Goal: Transaction & Acquisition: Purchase product/service

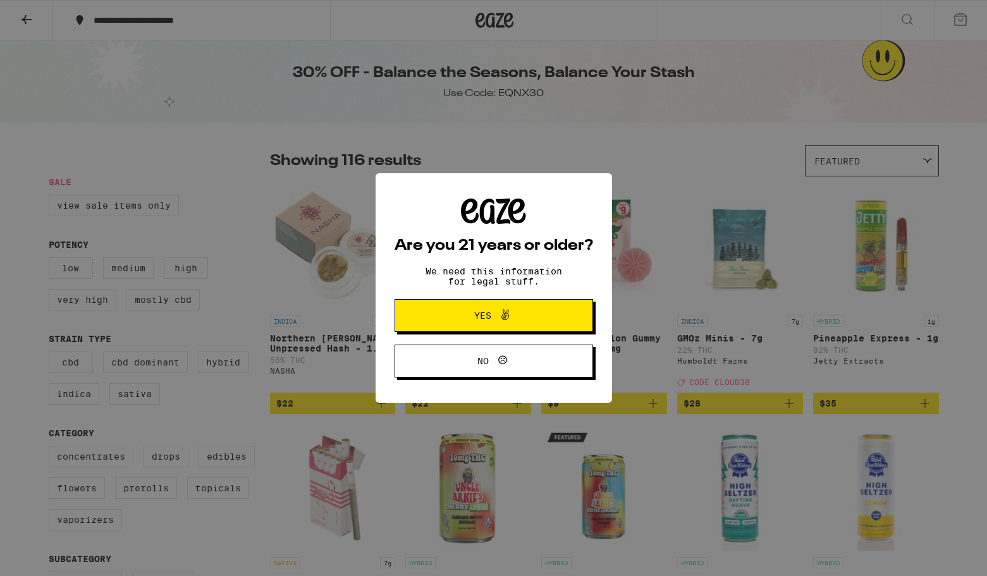
click at [474, 320] on span "Yes" at bounding box center [482, 315] width 17 height 9
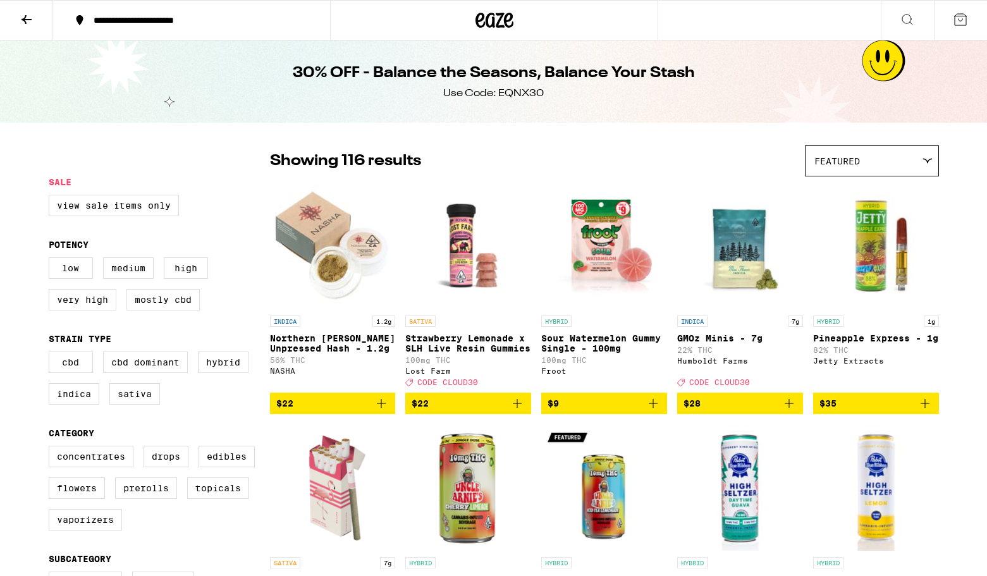
click at [156, 18] on div "**********" at bounding box center [199, 20] width 224 height 9
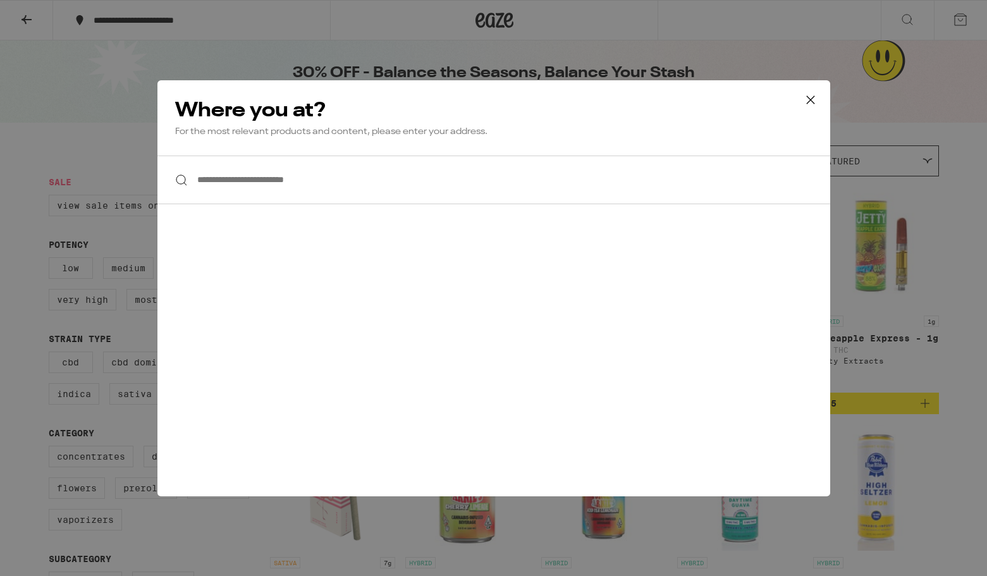
click at [207, 181] on input "**********" at bounding box center [493, 180] width 673 height 49
type input "*"
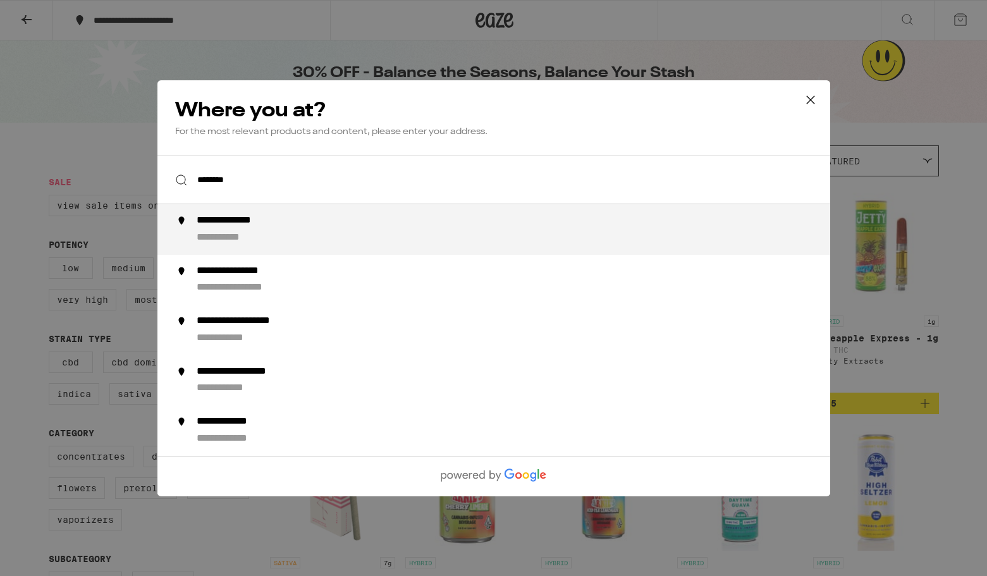
click at [247, 241] on div "**********" at bounding box center [232, 237] width 72 height 13
type input "**********"
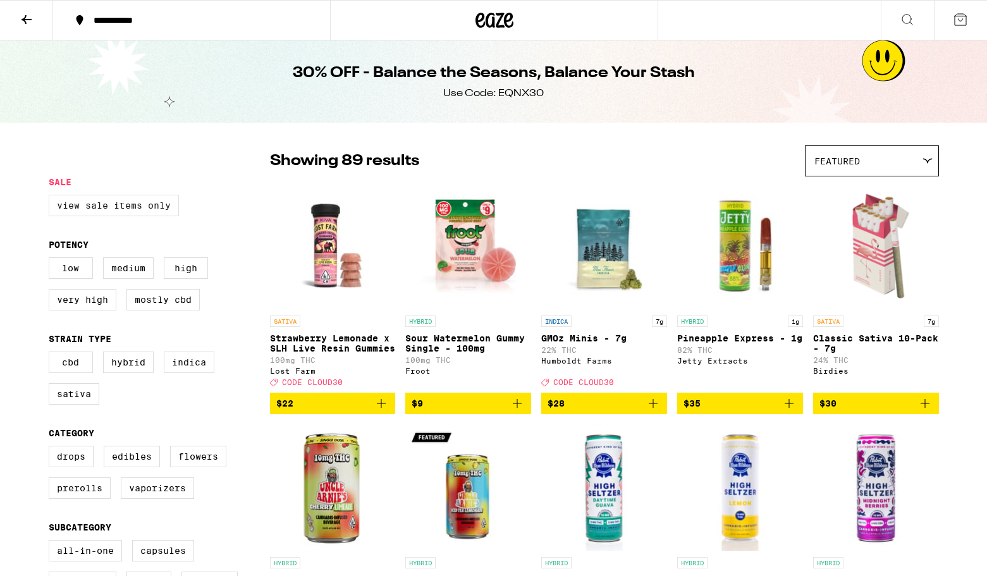
click at [126, 209] on label "View Sale Items Only" at bounding box center [114, 205] width 130 height 21
click at [52, 197] on input "View Sale Items Only" at bounding box center [51, 197] width 1 height 1
checkbox input "true"
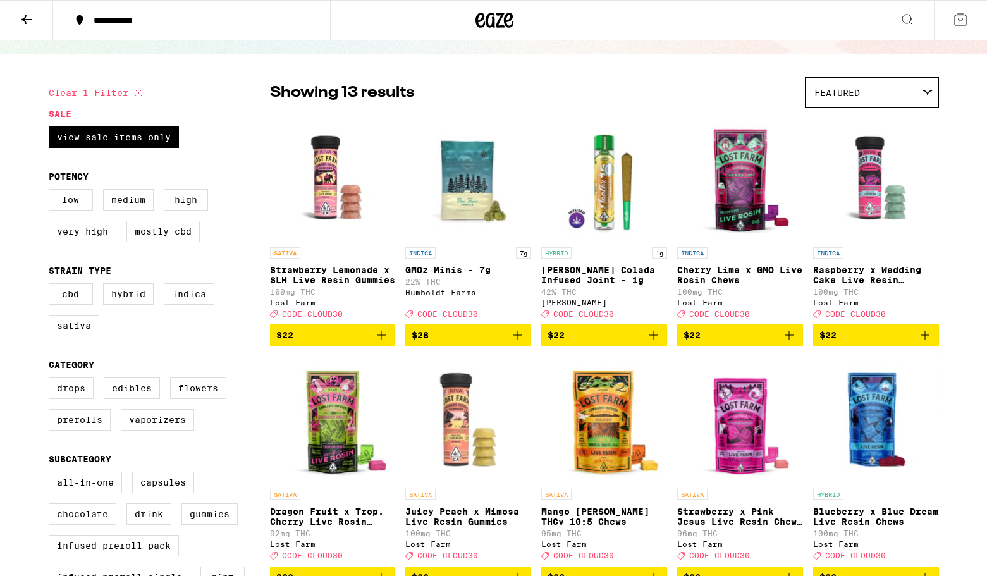
scroll to position [71, 0]
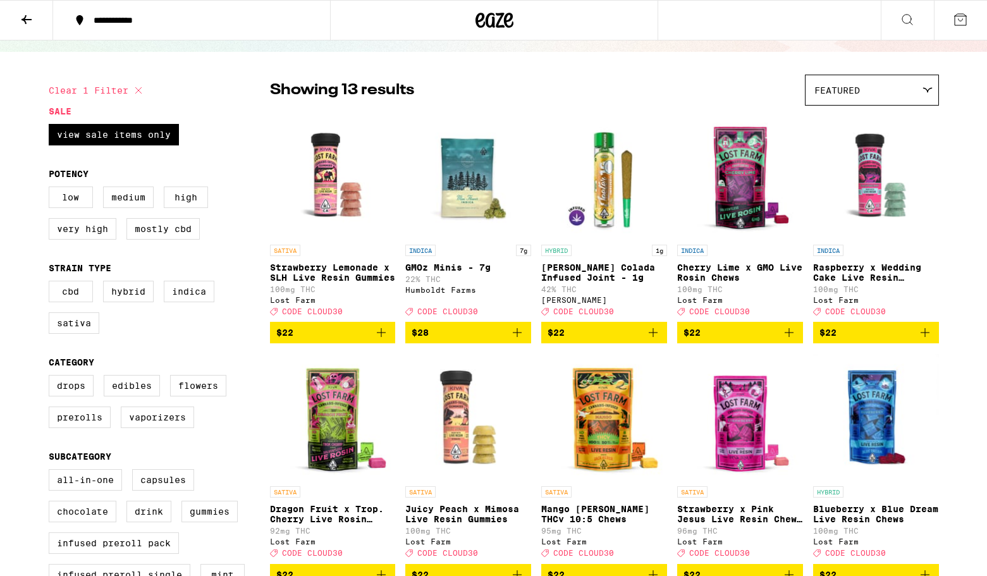
click at [960, 20] on icon at bounding box center [960, 19] width 15 height 15
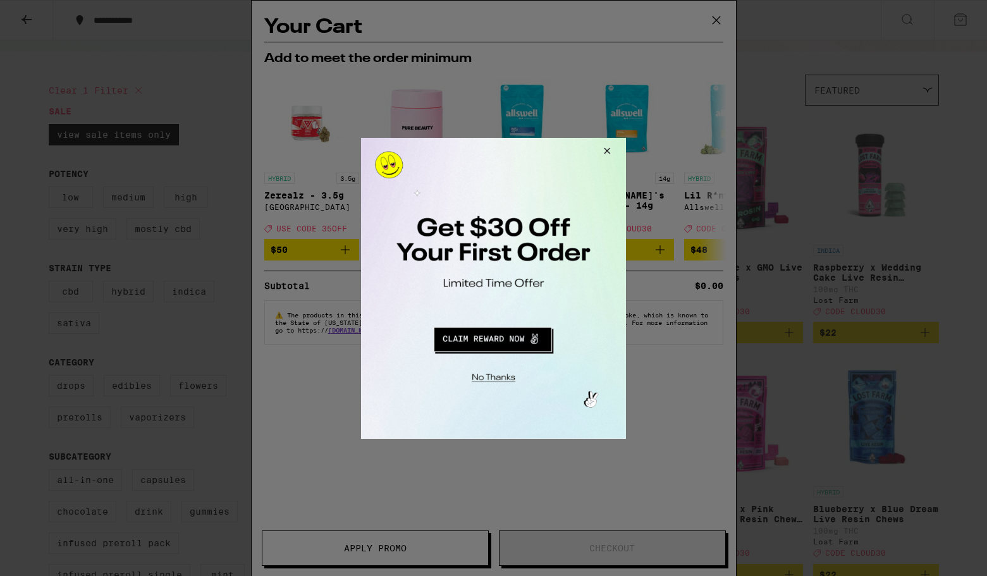
click at [716, 18] on div at bounding box center [493, 288] width 987 height 576
click at [606, 148] on button "Close Modal" at bounding box center [605, 152] width 34 height 30
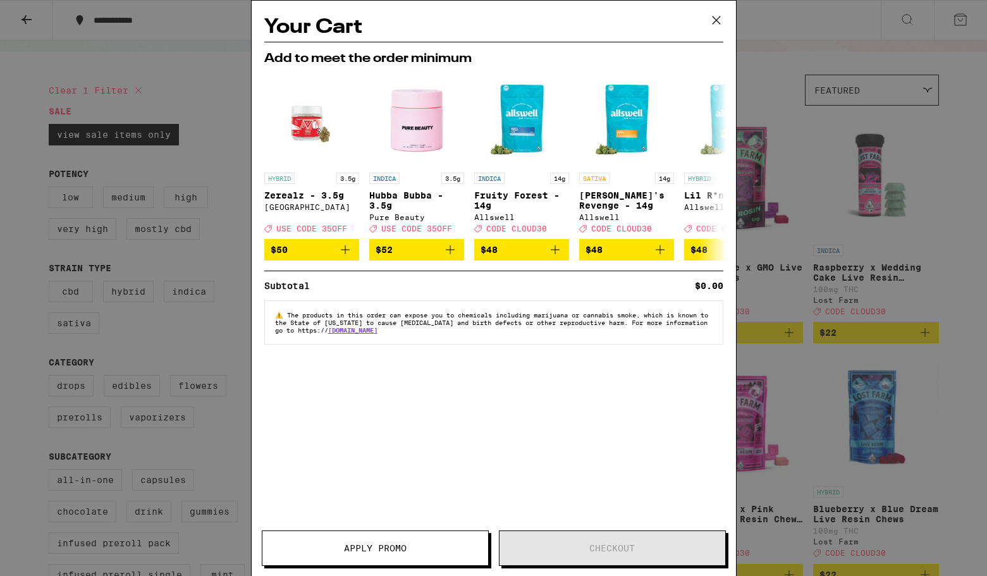
click at [722, 17] on icon at bounding box center [716, 20] width 19 height 19
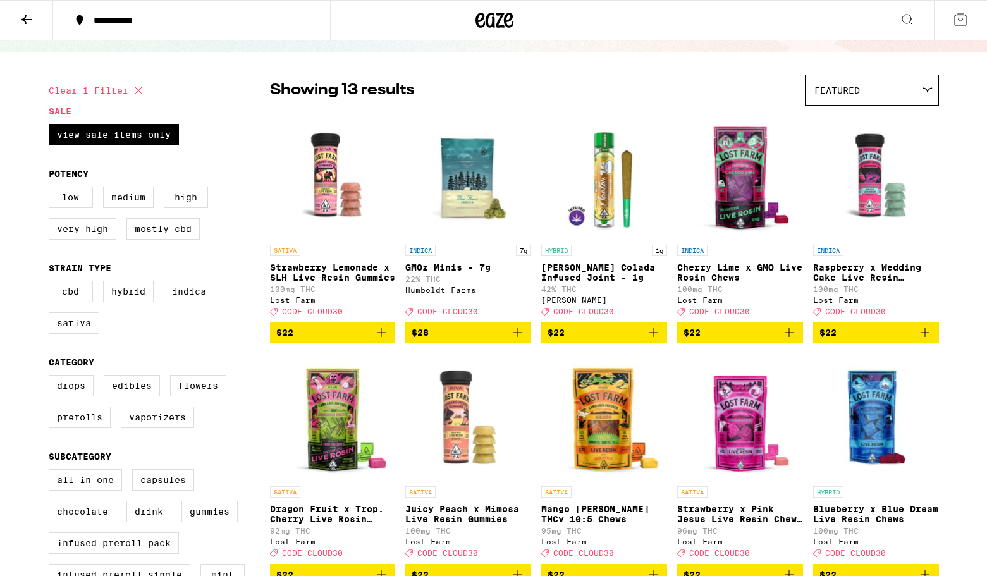
click at [959, 22] on icon at bounding box center [960, 19] width 15 height 15
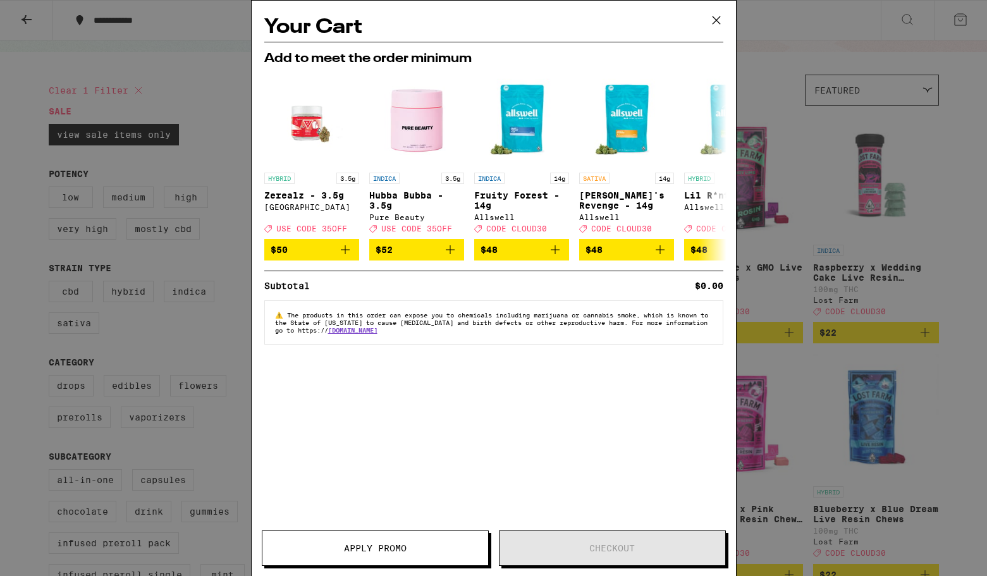
click at [723, 19] on icon at bounding box center [716, 20] width 19 height 19
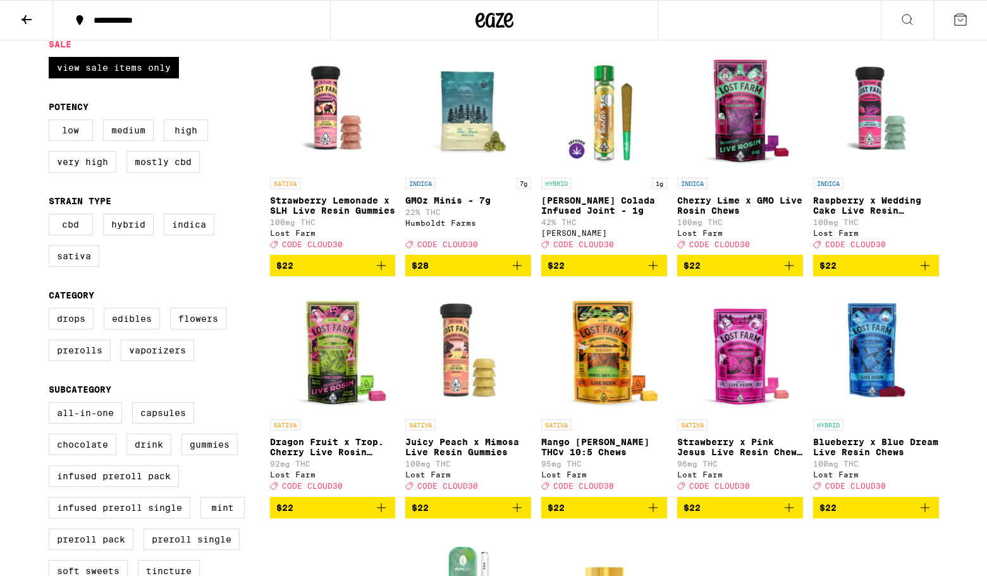
scroll to position [140, 0]
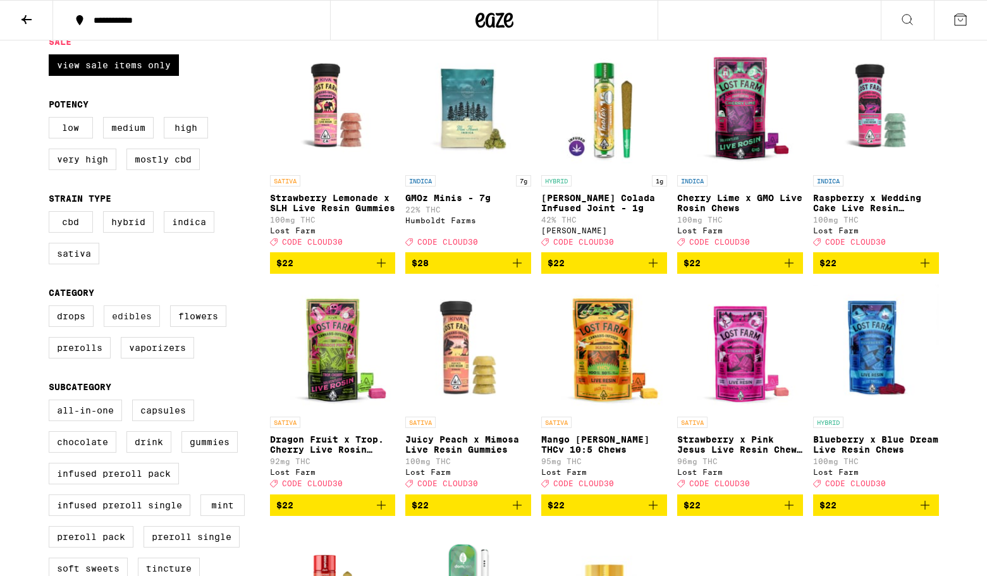
click at [130, 324] on label "Edibles" at bounding box center [132, 315] width 56 height 21
click at [52, 308] on input "Edibles" at bounding box center [51, 307] width 1 height 1
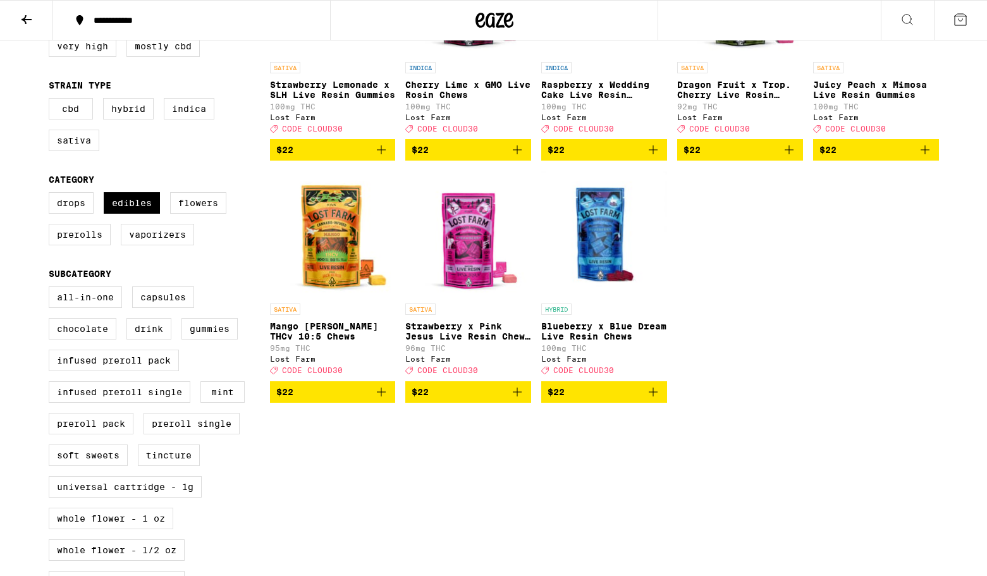
scroll to position [276, 0]
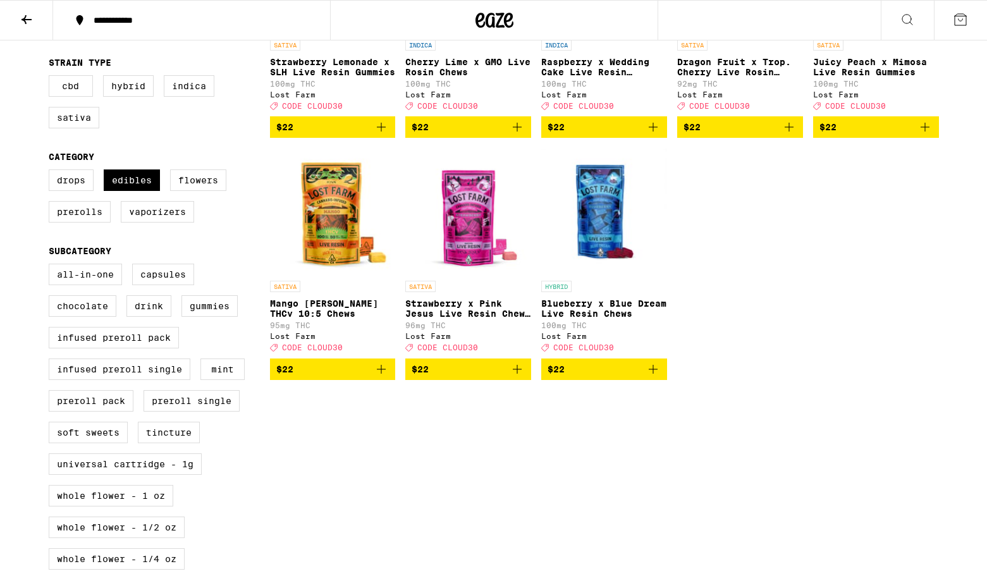
click at [657, 377] on icon "Add to bag" at bounding box center [652, 369] width 15 height 15
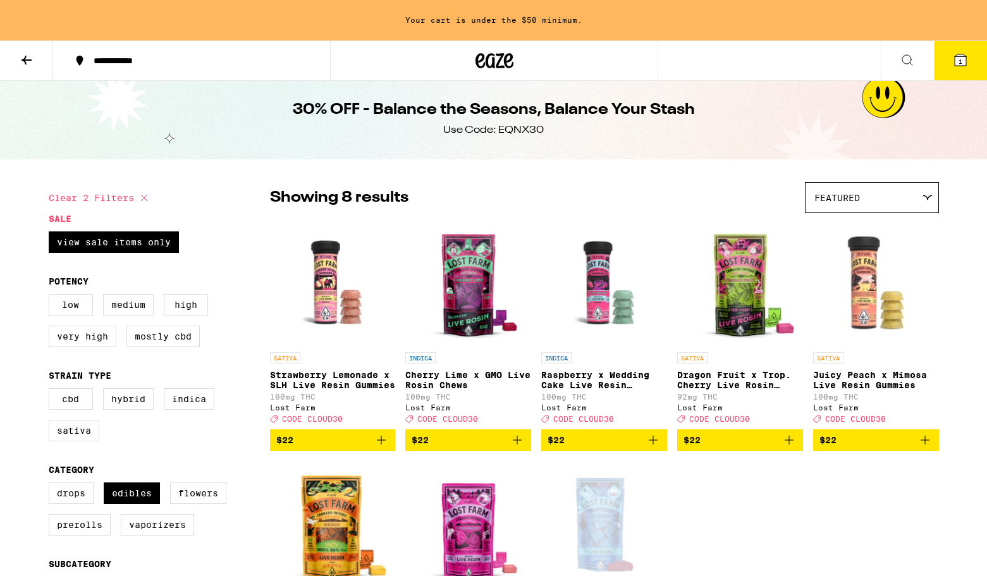
scroll to position [1, 0]
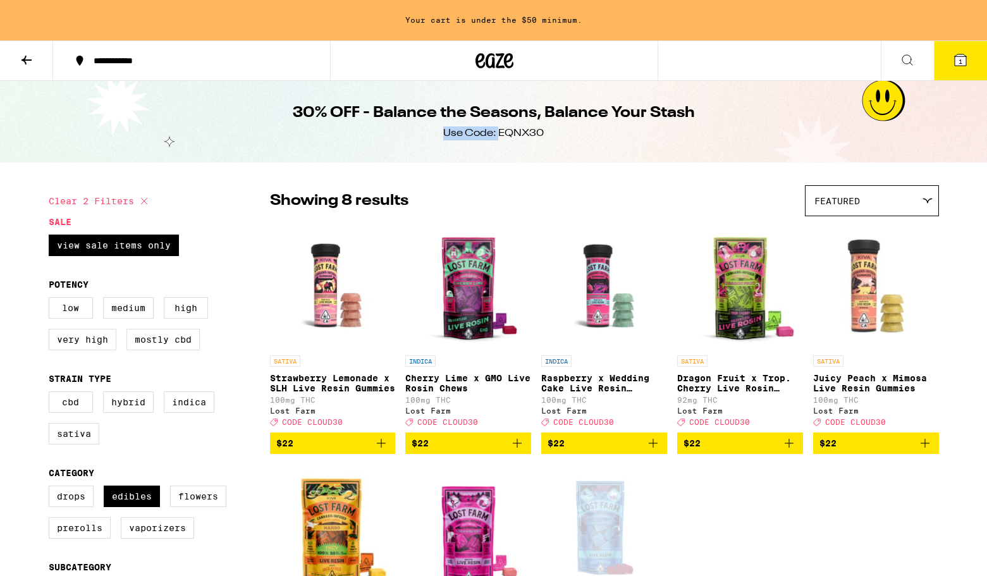
drag, startPoint x: 499, startPoint y: 130, endPoint x: 550, endPoint y: 130, distance: 50.6
click at [550, 130] on div "30% OFF - Balance the Seasons, Balance Your Stash Use Code: EQNX30" at bounding box center [493, 121] width 485 height 82
drag, startPoint x: 500, startPoint y: 131, endPoint x: 550, endPoint y: 132, distance: 50.0
click at [550, 132] on div "30% OFF - Balance the Seasons, Balance Your Stash Use Code: EQNX30" at bounding box center [493, 121] width 485 height 82
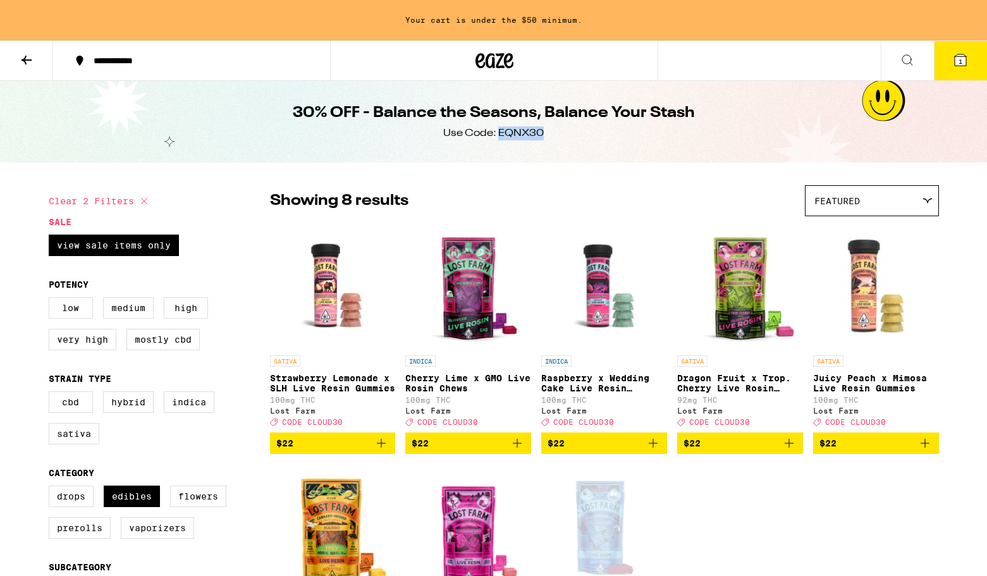
copy div "EQNX30"
click at [619, 200] on div "Showing 8 results Featured Featured Price: Low to High Price: High to Low" at bounding box center [604, 200] width 669 height 31
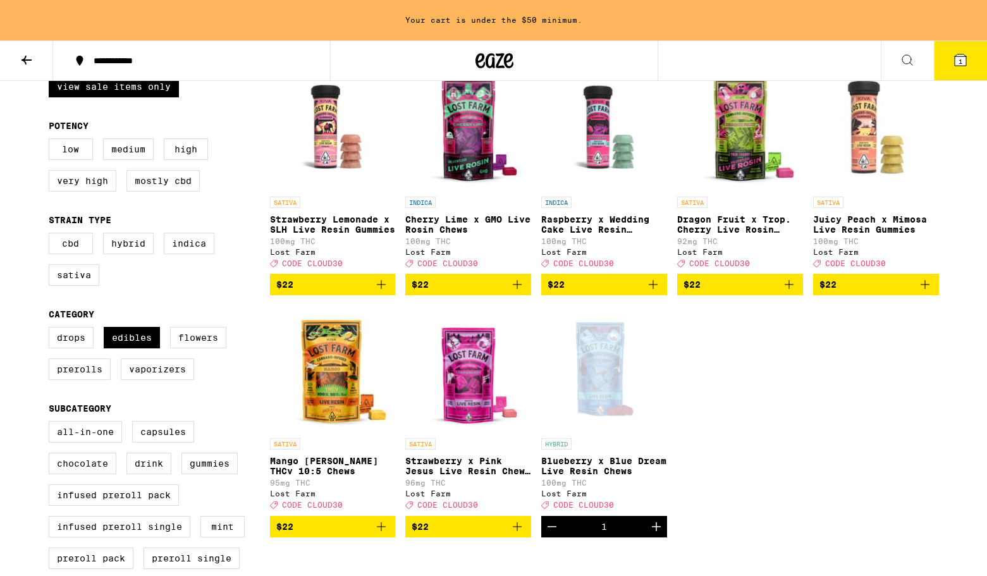
scroll to position [160, 0]
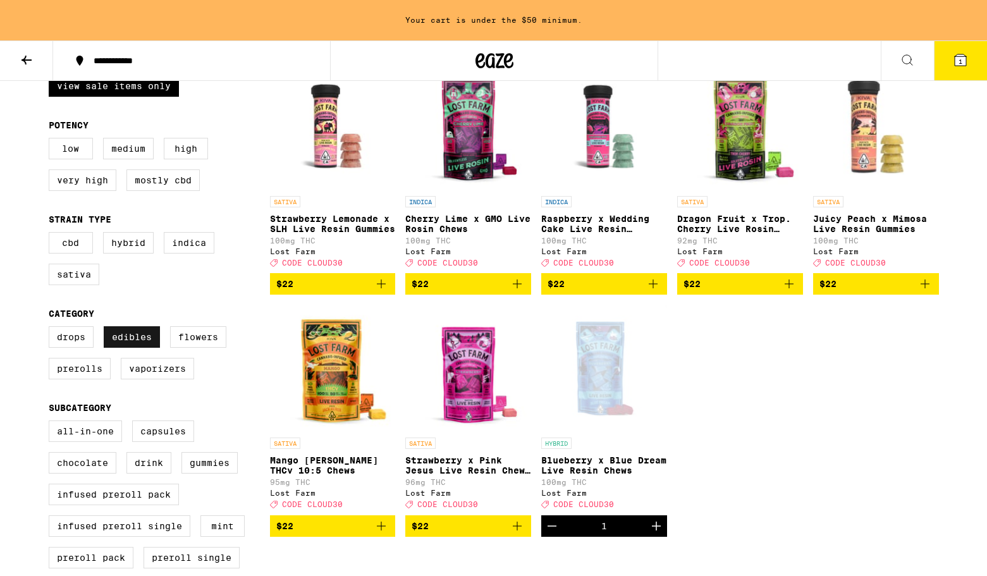
click at [133, 345] on label "Edibles" at bounding box center [132, 336] width 56 height 21
click at [52, 329] on input "Edibles" at bounding box center [51, 328] width 1 height 1
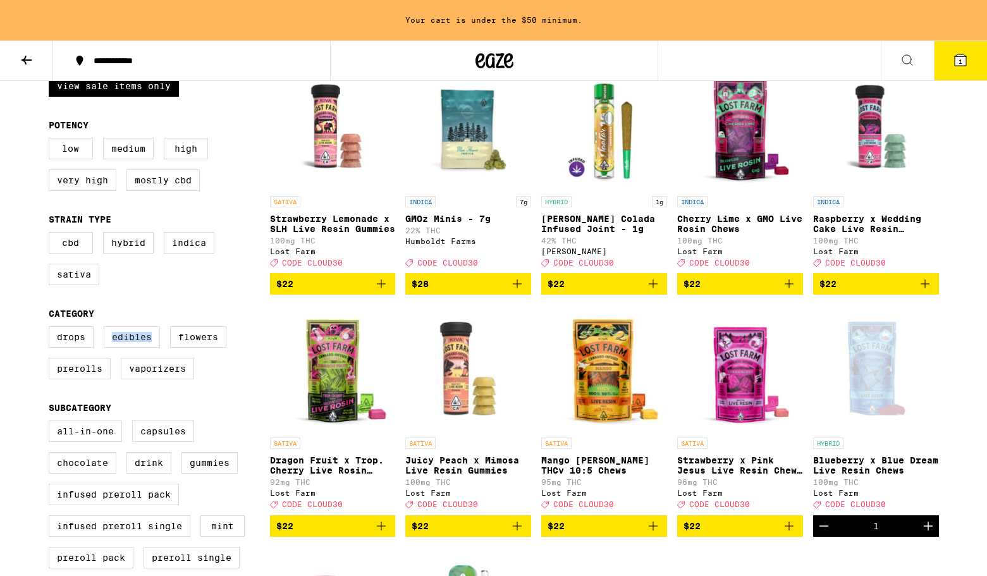
click at [133, 345] on label "Edibles" at bounding box center [132, 336] width 56 height 21
click at [52, 329] on input "Edibles" at bounding box center [51, 328] width 1 height 1
checkbox input "true"
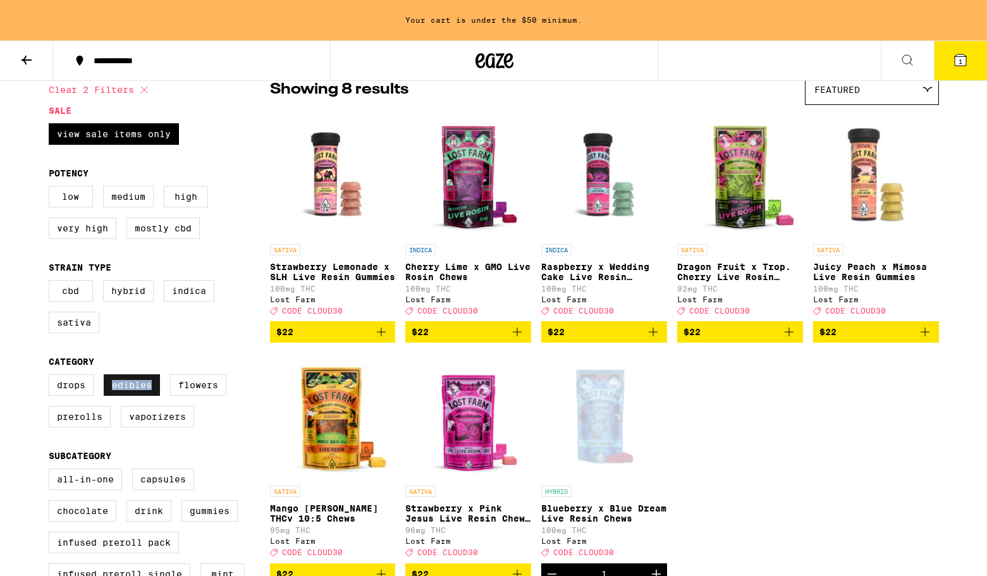
scroll to position [105, 0]
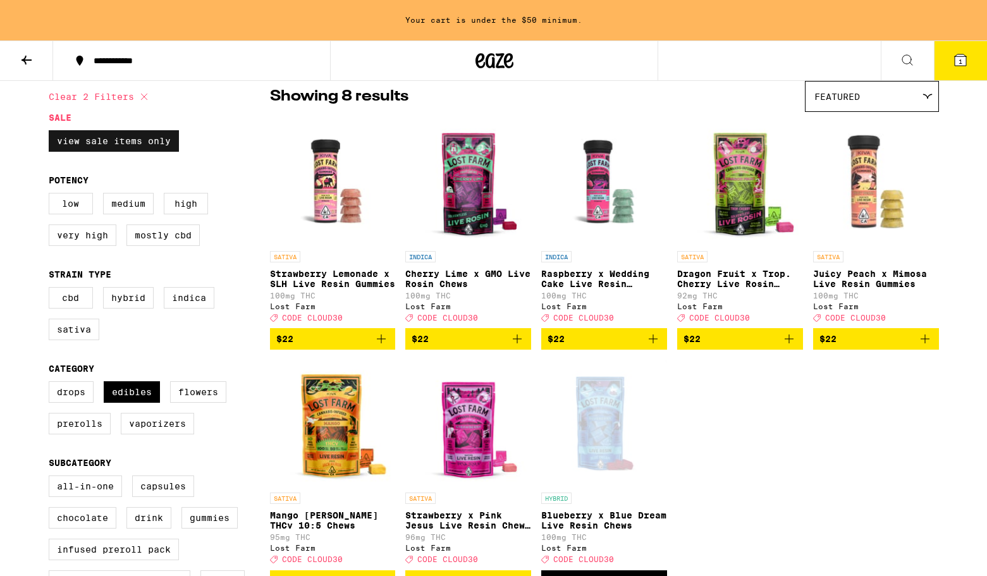
click at [117, 138] on label "View Sale Items Only" at bounding box center [114, 140] width 130 height 21
click at [52, 133] on input "View Sale Items Only" at bounding box center [51, 132] width 1 height 1
checkbox input "false"
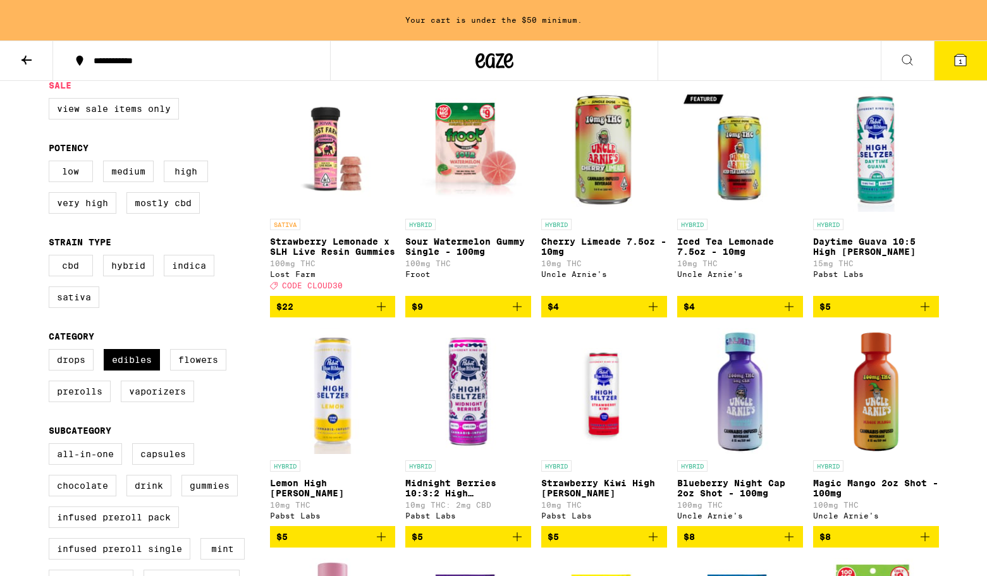
scroll to position [138, 0]
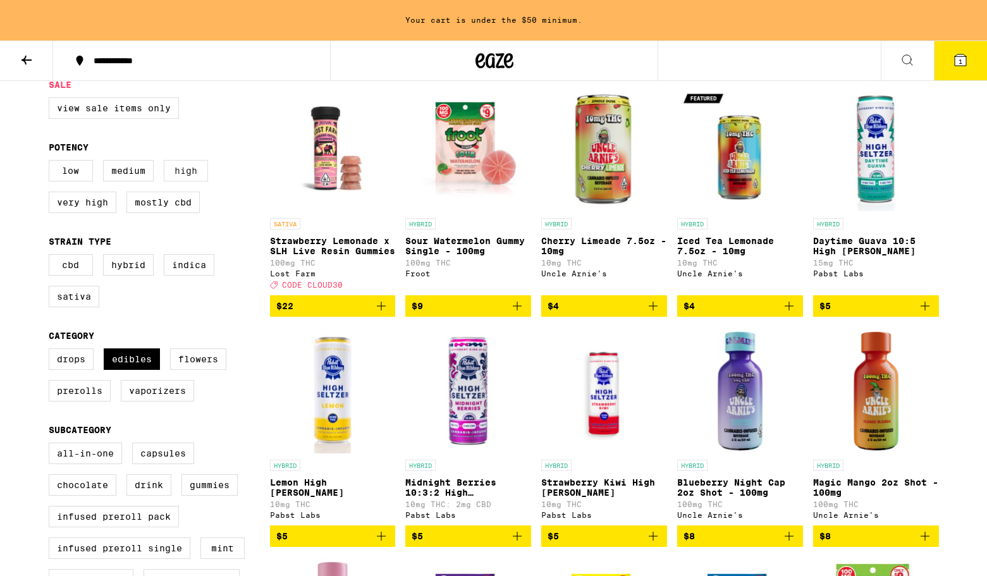
click at [193, 174] on label "High" at bounding box center [186, 170] width 44 height 21
click at [52, 162] on input "High" at bounding box center [51, 162] width 1 height 1
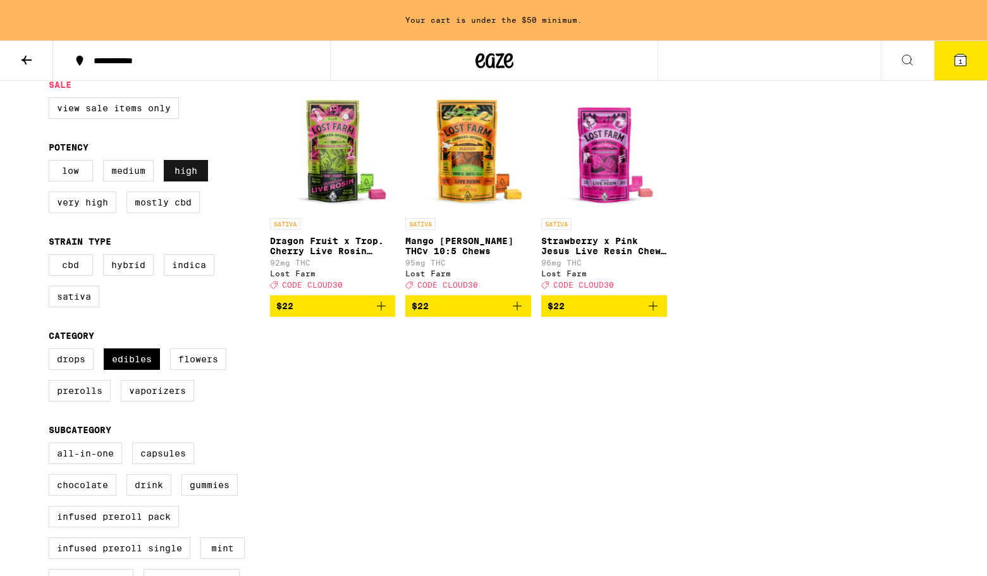
click at [183, 173] on label "High" at bounding box center [186, 170] width 44 height 21
click at [52, 162] on input "High" at bounding box center [51, 162] width 1 height 1
checkbox input "false"
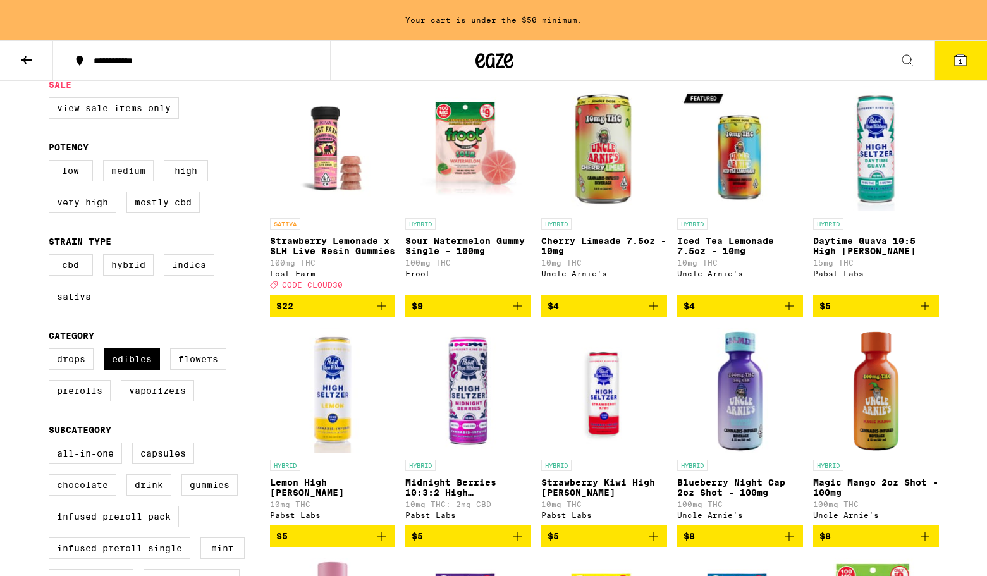
click at [128, 173] on label "Medium" at bounding box center [128, 170] width 51 height 21
click at [52, 162] on input "Medium" at bounding box center [51, 162] width 1 height 1
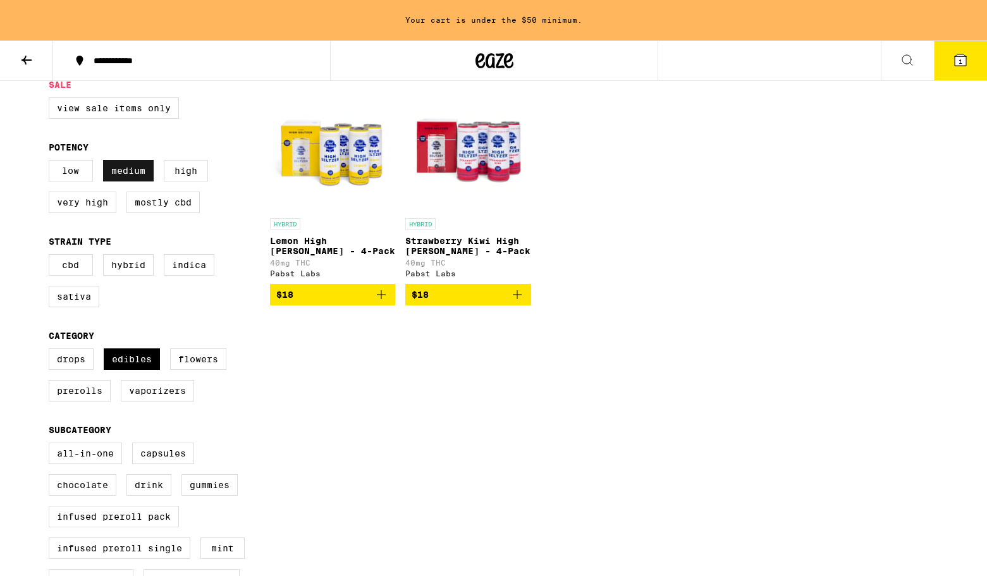
click at [128, 173] on label "Medium" at bounding box center [128, 170] width 51 height 21
click at [52, 162] on input "Medium" at bounding box center [51, 162] width 1 height 1
checkbox input "false"
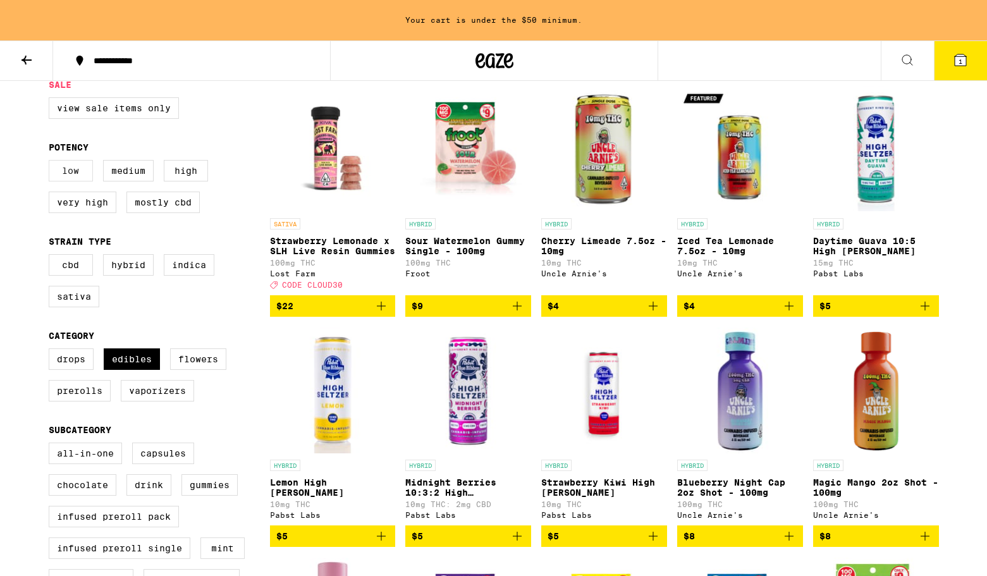
click at [68, 173] on label "Low" at bounding box center [71, 170] width 44 height 21
click at [52, 162] on input "Low" at bounding box center [51, 162] width 1 height 1
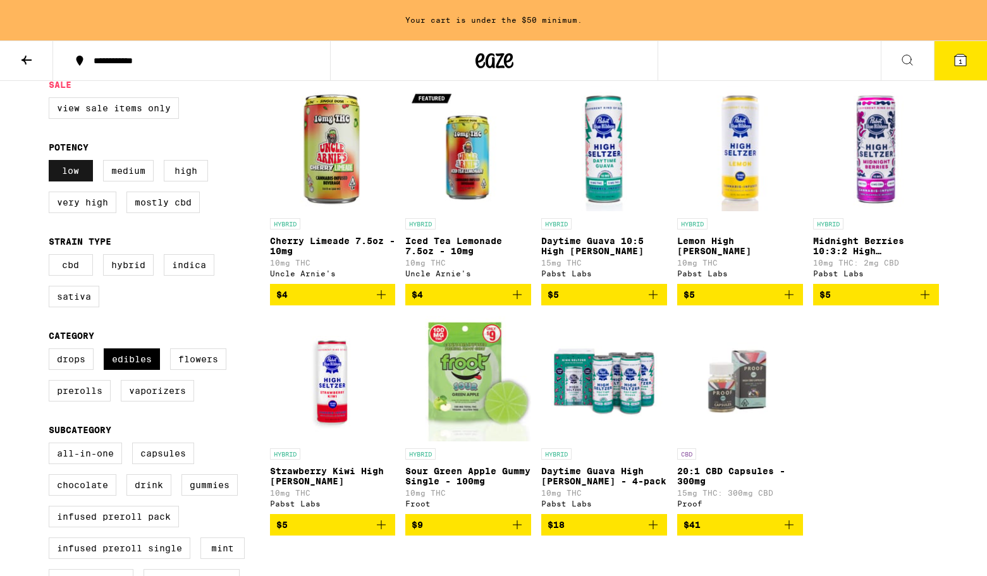
click at [68, 173] on label "Low" at bounding box center [71, 170] width 44 height 21
click at [52, 162] on input "Low" at bounding box center [51, 162] width 1 height 1
checkbox input "false"
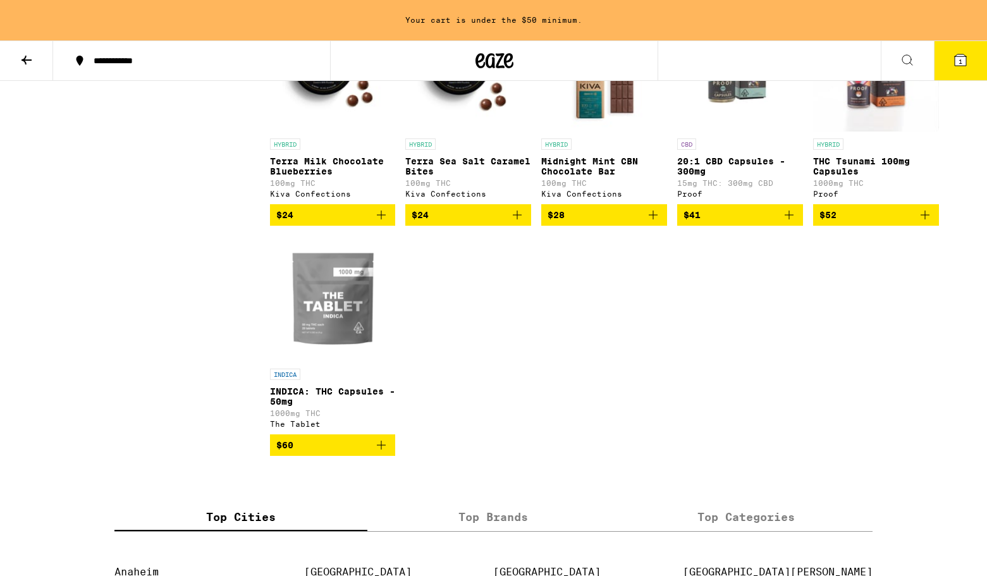
scroll to position [1865, 0]
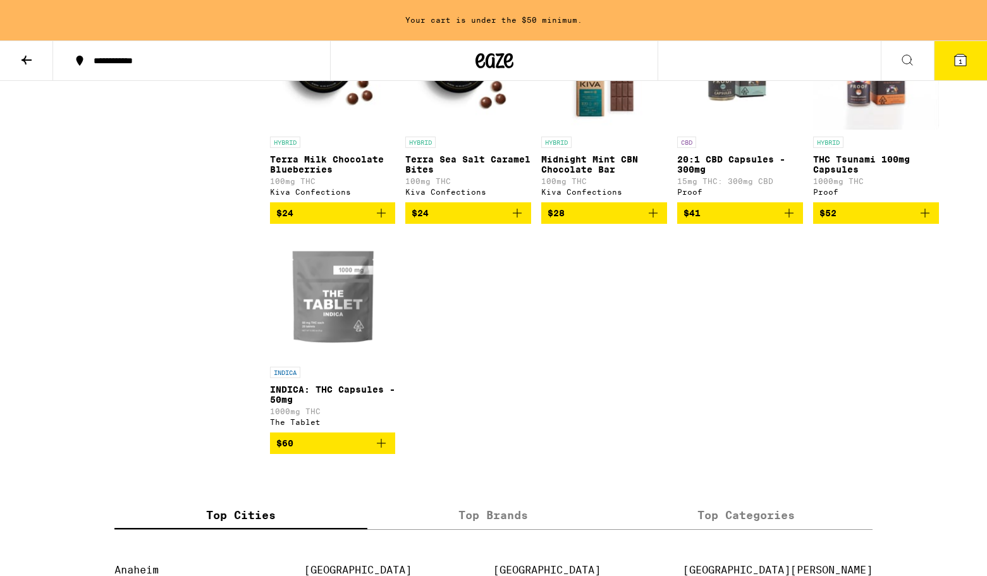
click at [381, 221] on icon "Add to bag" at bounding box center [381, 212] width 15 height 15
click at [381, 217] on icon "Increment" at bounding box center [384, 213] width 9 height 9
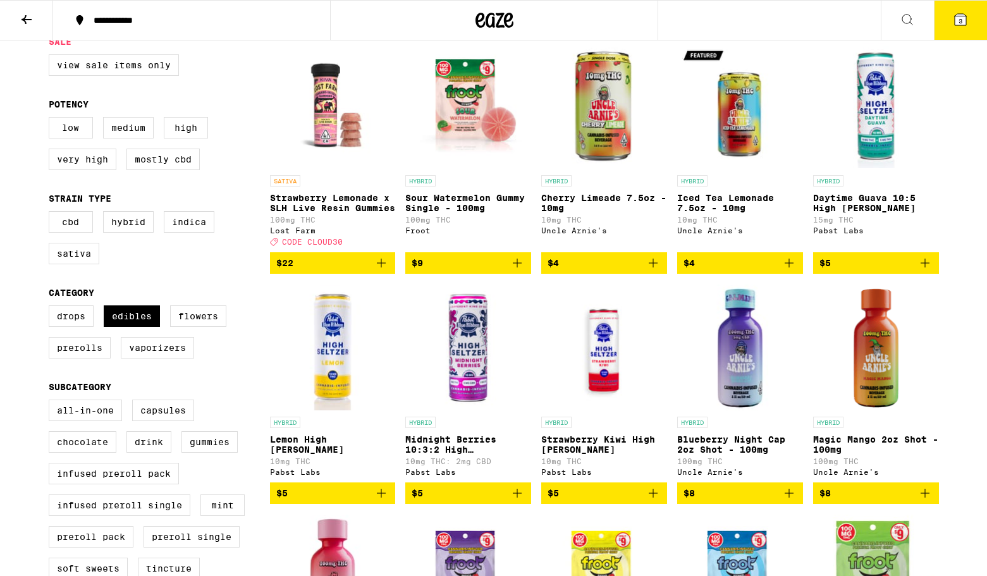
scroll to position [0, 0]
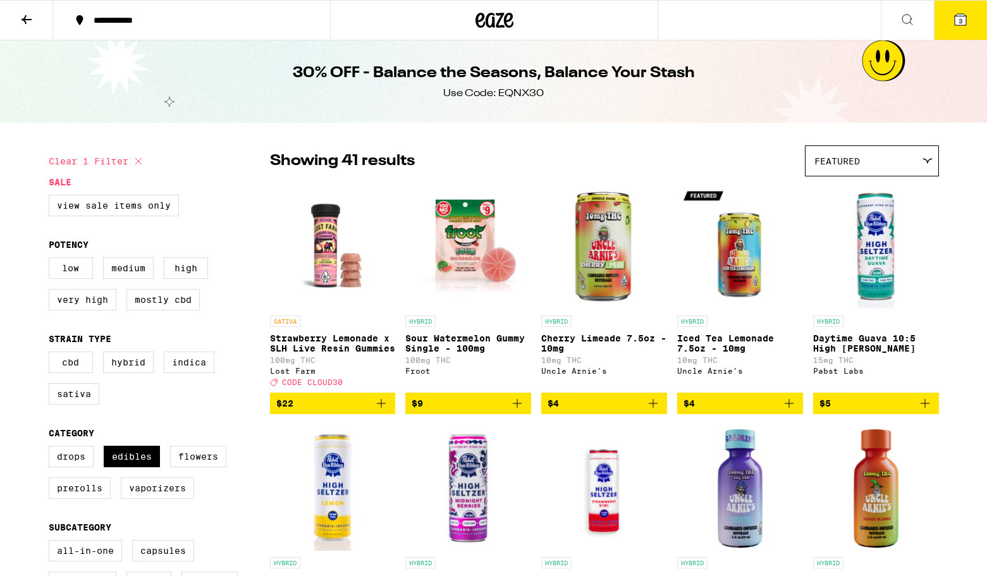
click at [140, 161] on icon at bounding box center [138, 161] width 15 height 15
checkbox input "false"
